Goal: Complete application form

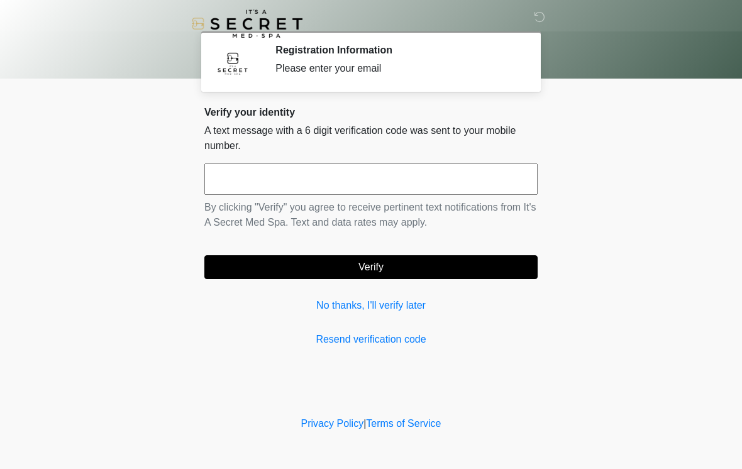
click at [336, 184] on input "text" at bounding box center [370, 178] width 333 height 31
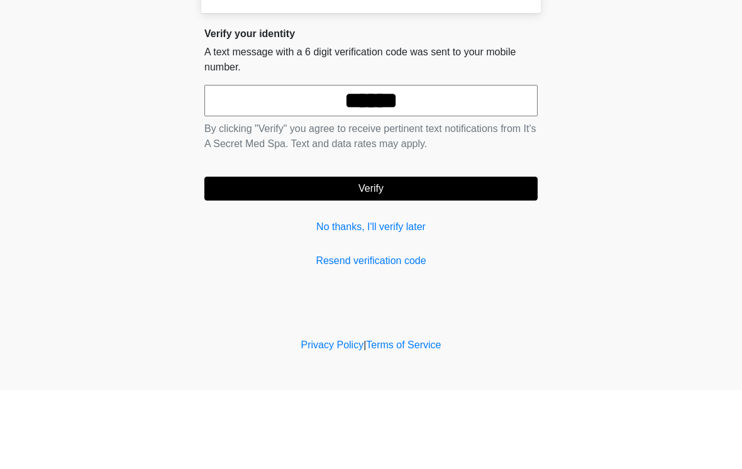
type input "******"
click at [447, 255] on button "Verify" at bounding box center [370, 267] width 333 height 24
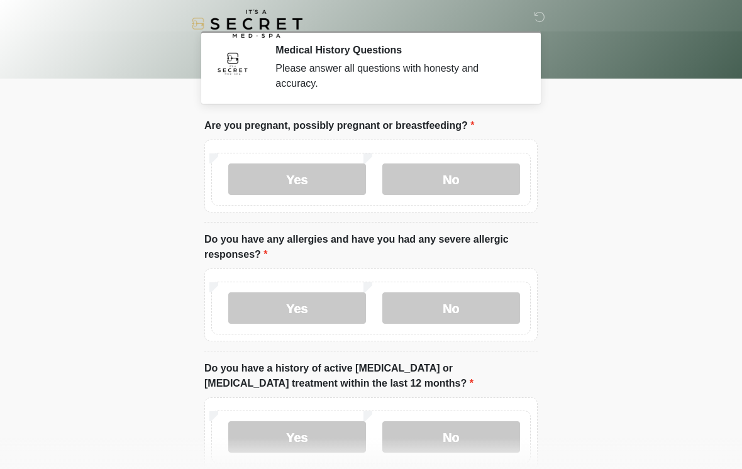
click at [460, 189] on label "No" at bounding box center [451, 178] width 138 height 31
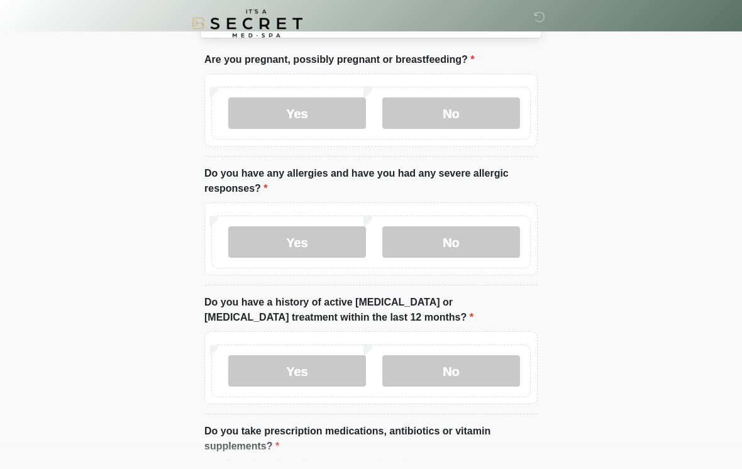
scroll to position [65, 0]
click at [456, 238] on label "No" at bounding box center [451, 243] width 138 height 31
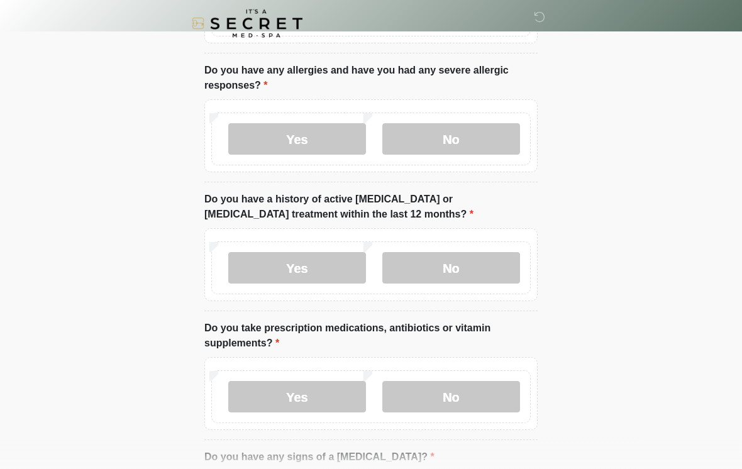
scroll to position [169, 0]
click at [463, 270] on label "No" at bounding box center [451, 267] width 138 height 31
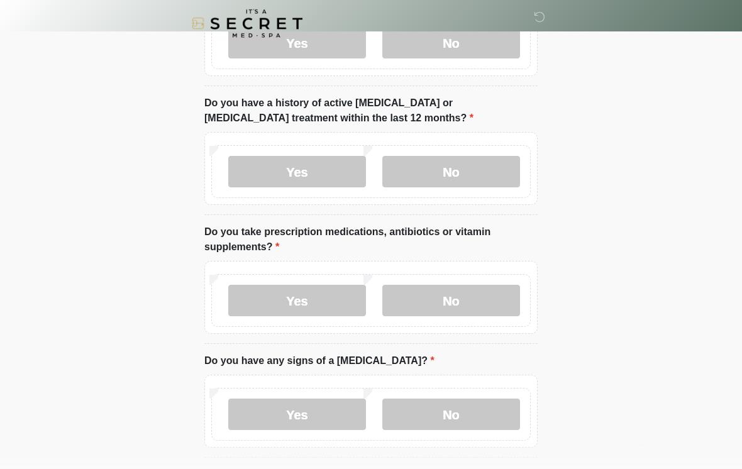
scroll to position [266, 0]
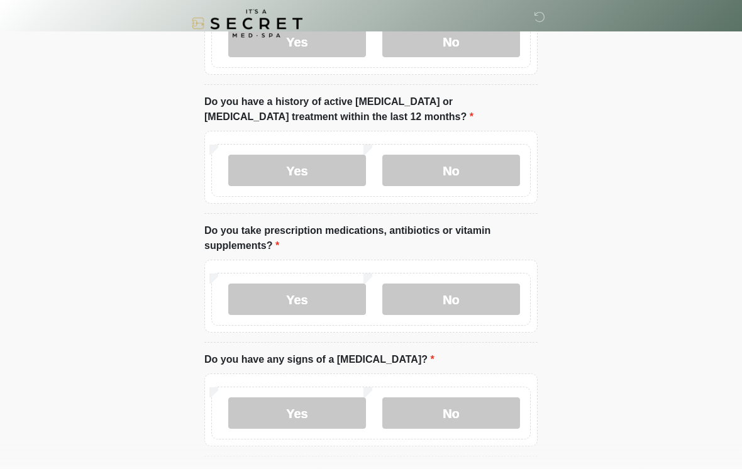
click at [455, 298] on label "No" at bounding box center [451, 299] width 138 height 31
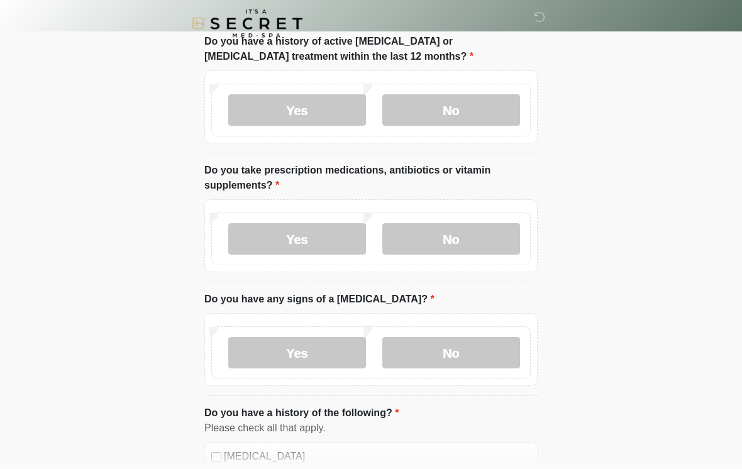
scroll to position [434, 0]
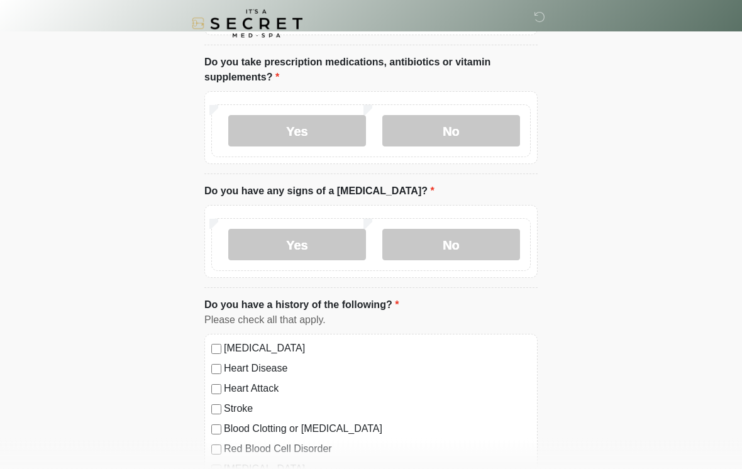
click at [450, 246] on label "No" at bounding box center [451, 244] width 138 height 31
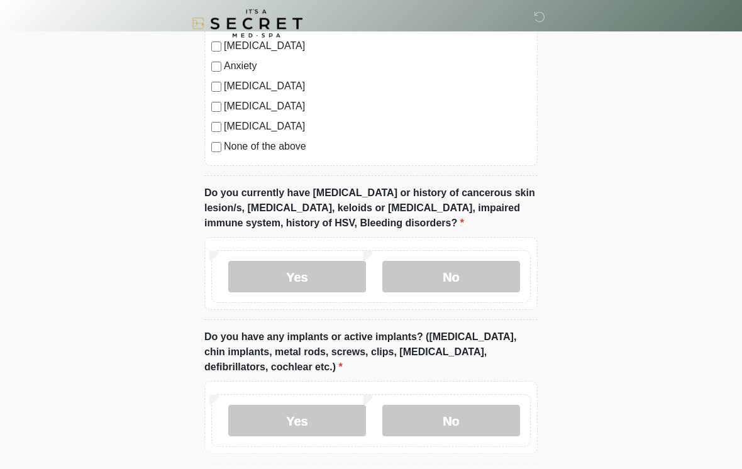
scroll to position [860, 0]
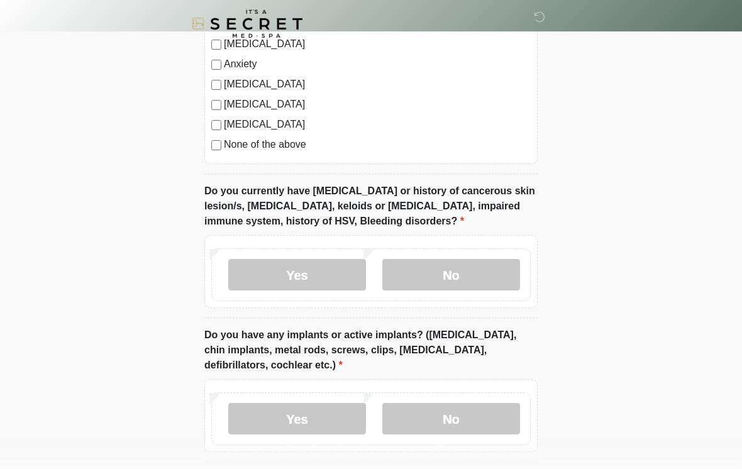
click at [458, 279] on label "No" at bounding box center [451, 274] width 138 height 31
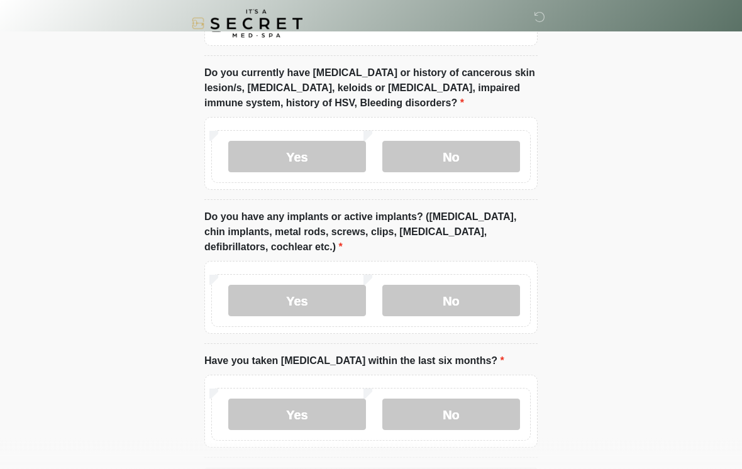
scroll to position [978, 0]
click at [488, 299] on label "No" at bounding box center [451, 300] width 138 height 31
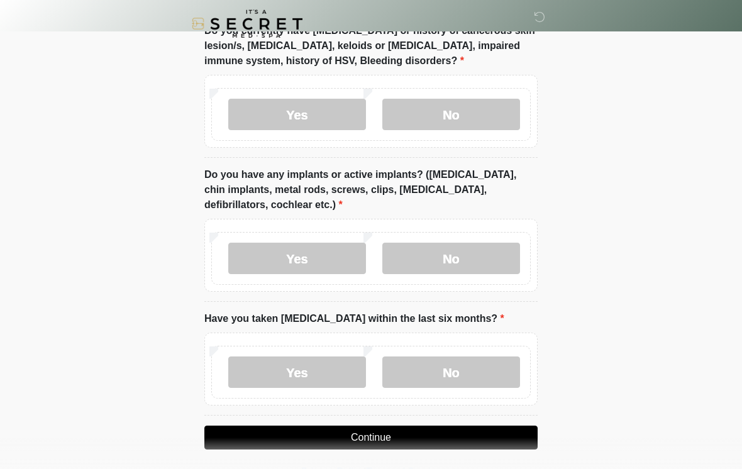
scroll to position [1047, 0]
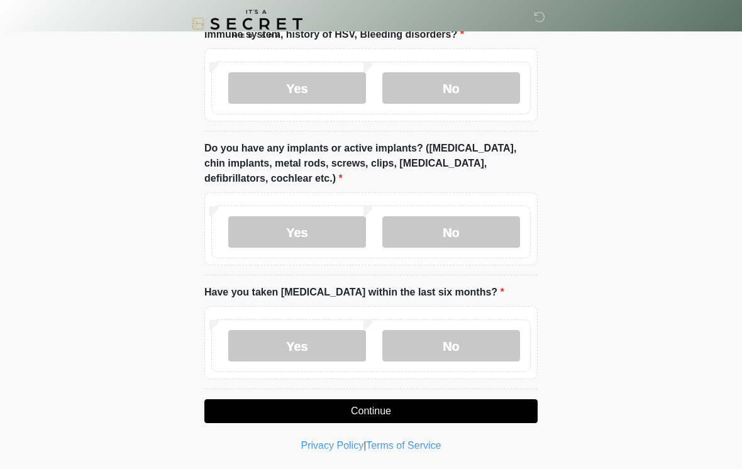
click at [456, 345] on label "No" at bounding box center [451, 345] width 138 height 31
click at [439, 411] on button "Continue" at bounding box center [370, 411] width 333 height 24
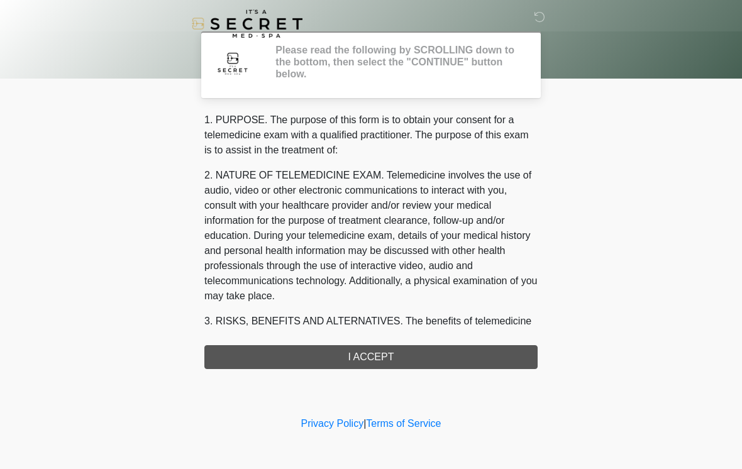
scroll to position [0, 0]
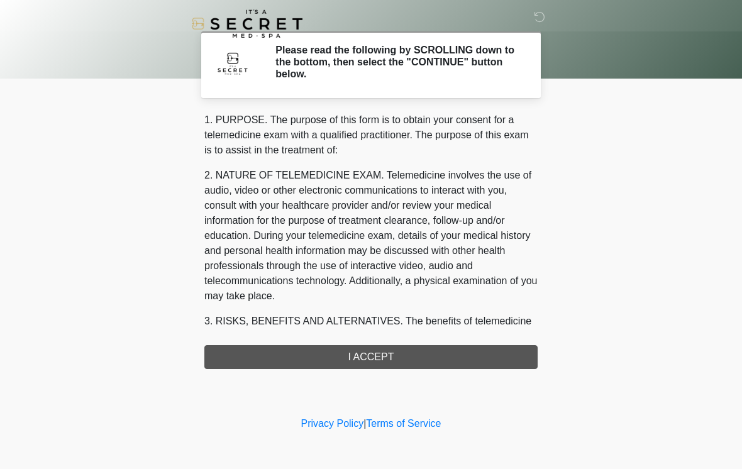
click at [425, 355] on div "1. PURPOSE. The purpose of this form is to obtain your consent for a telemedici…" at bounding box center [370, 241] width 333 height 257
click at [425, 359] on div "1. PURPOSE. The purpose of this form is to obtain your consent for a telemedici…" at bounding box center [370, 241] width 333 height 257
click at [387, 364] on div "1. PURPOSE. The purpose of this form is to obtain your consent for a telemedici…" at bounding box center [370, 241] width 333 height 257
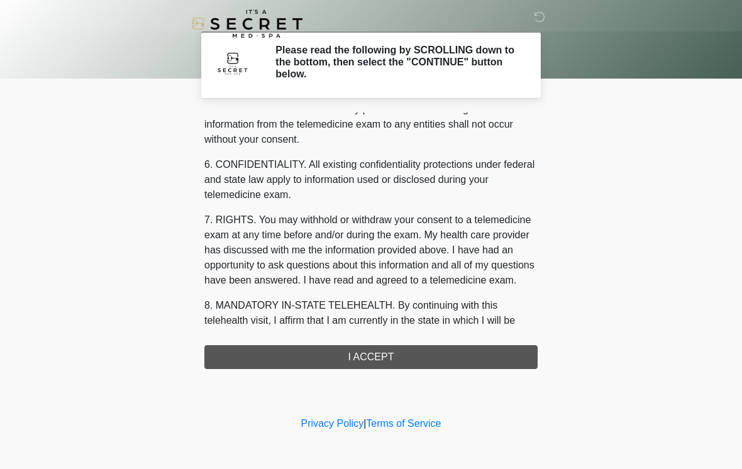
scroll to position [443, 0]
click at [426, 367] on div "1. PURPOSE. The purpose of this form is to obtain your consent for a telemedici…" at bounding box center [370, 241] width 333 height 257
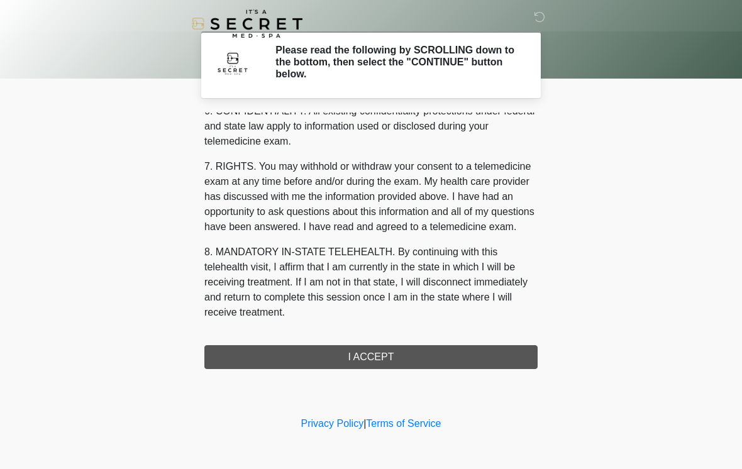
scroll to position [512, 0]
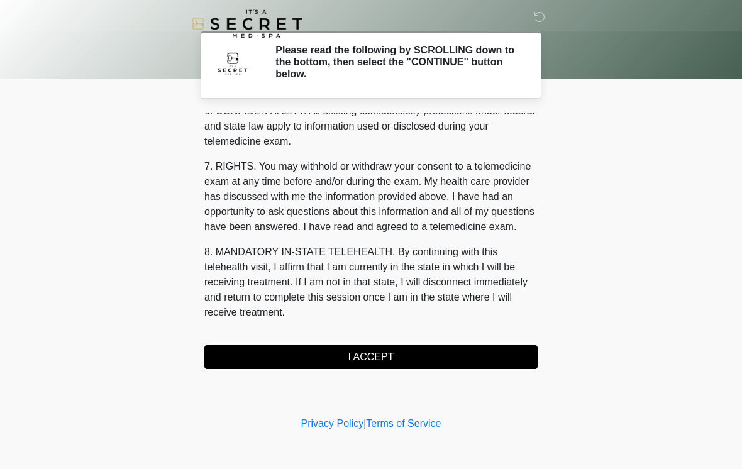
click at [434, 350] on button "I ACCEPT" at bounding box center [370, 357] width 333 height 24
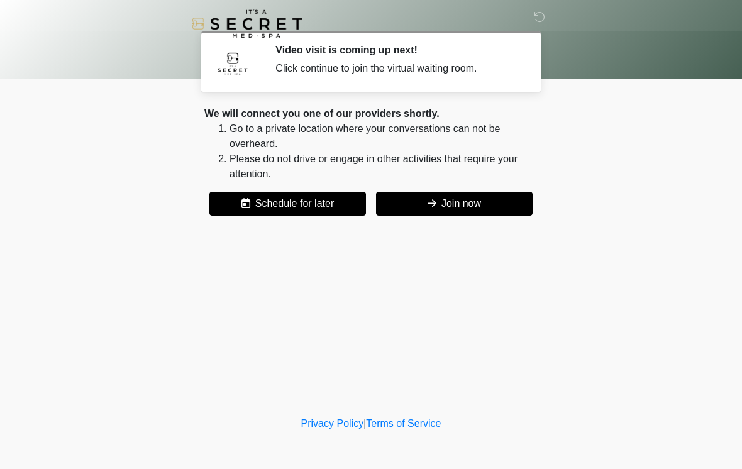
click at [458, 211] on button "Join now" at bounding box center [454, 204] width 157 height 24
